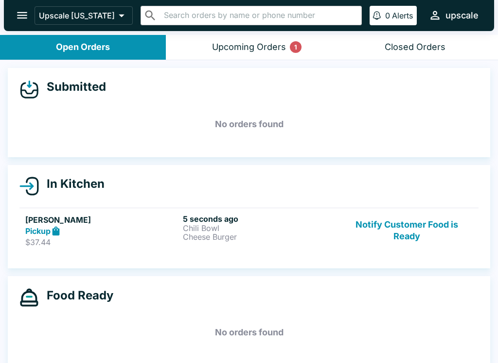
click at [202, 233] on p "Cheese Burger" at bounding box center [260, 237] width 154 height 9
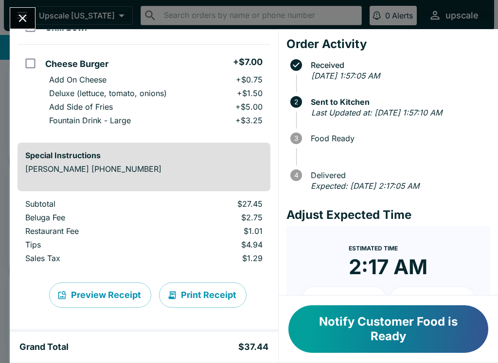
scroll to position [105, 0]
click at [348, 345] on button "Notify Customer Food is Ready" at bounding box center [388, 330] width 200 height 48
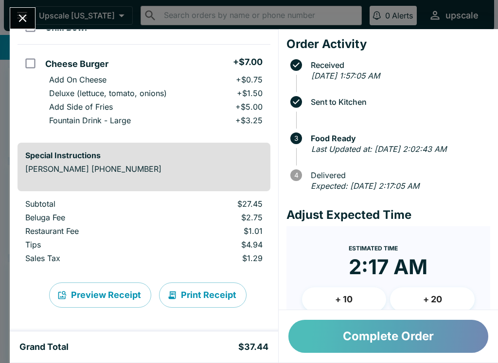
click at [407, 335] on button "Complete Order" at bounding box center [388, 336] width 200 height 33
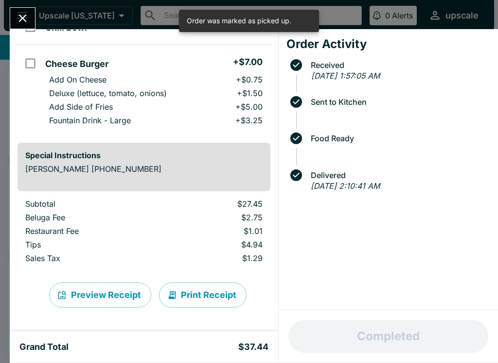
click at [17, 20] on icon "Close" at bounding box center [22, 18] width 13 height 13
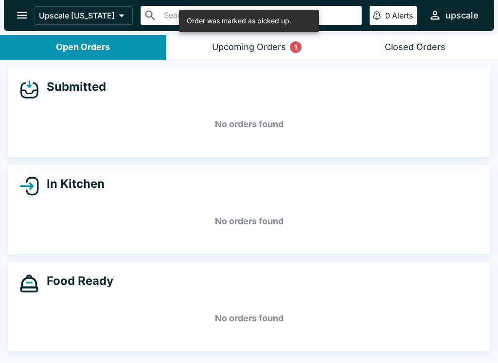
click at [278, 48] on div "Upcoming Orders 1" at bounding box center [249, 47] width 74 height 11
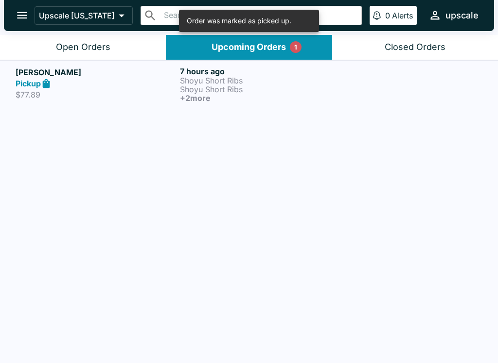
click at [27, 86] on strong "Pickup" at bounding box center [28, 84] width 25 height 10
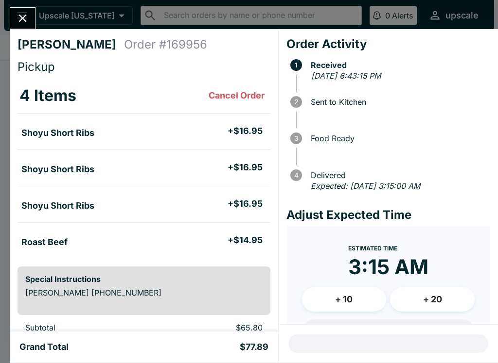
click at [25, 14] on icon "Close" at bounding box center [22, 18] width 13 height 13
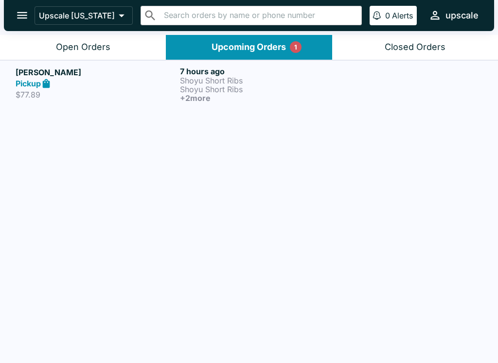
click at [65, 338] on div "[PERSON_NAME] Pickup $77.89 7 hours ago Shoyu Short Ribs Shoyu Short Ribs + 2 m…" at bounding box center [249, 212] width 498 height 305
click at [190, 0] on div "Upscale [US_STATE] ​ ​ 0 Alerts upscale" at bounding box center [249, 15] width 490 height 31
click at [82, 45] on div "Open Orders" at bounding box center [83, 47] width 54 height 11
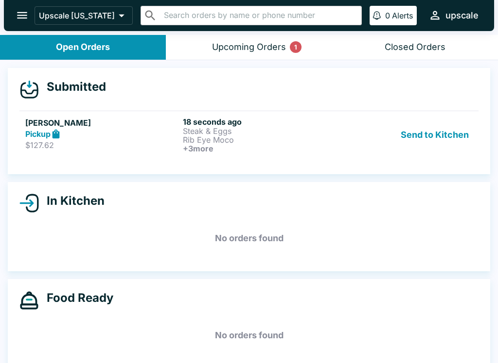
click at [432, 137] on button "Send to Kitchen" at bounding box center [435, 135] width 76 height 36
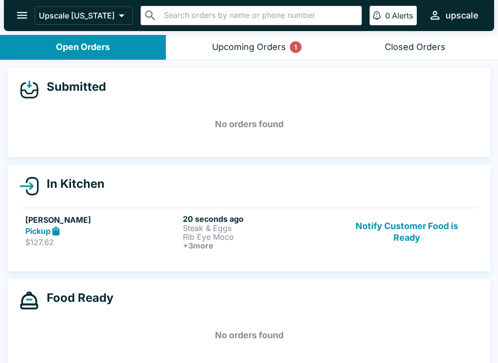
click at [436, 228] on button "Notify Customer Food is Ready" at bounding box center [407, 232] width 132 height 36
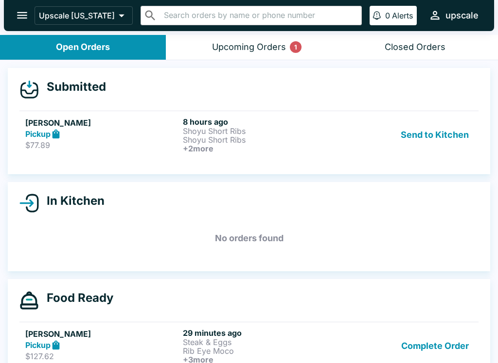
click at [432, 136] on button "Send to Kitchen" at bounding box center [435, 135] width 76 height 36
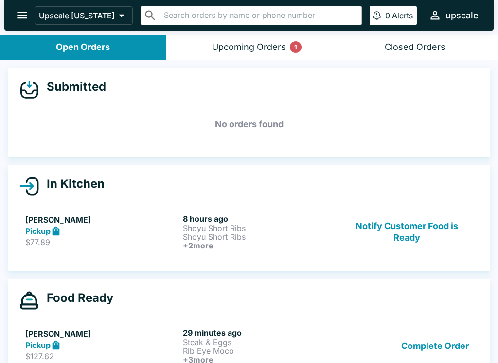
click at [436, 346] on button "Complete Order" at bounding box center [434, 347] width 75 height 36
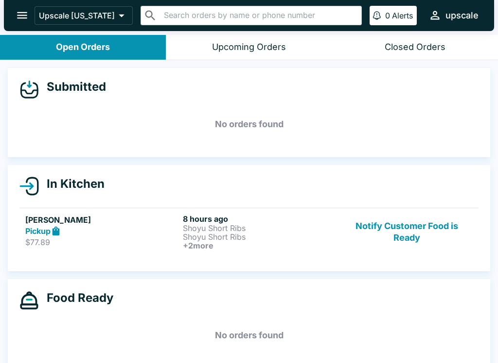
click at [404, 235] on button "Notify Customer Food is Ready" at bounding box center [407, 232] width 132 height 36
